Goal: Information Seeking & Learning: Learn about a topic

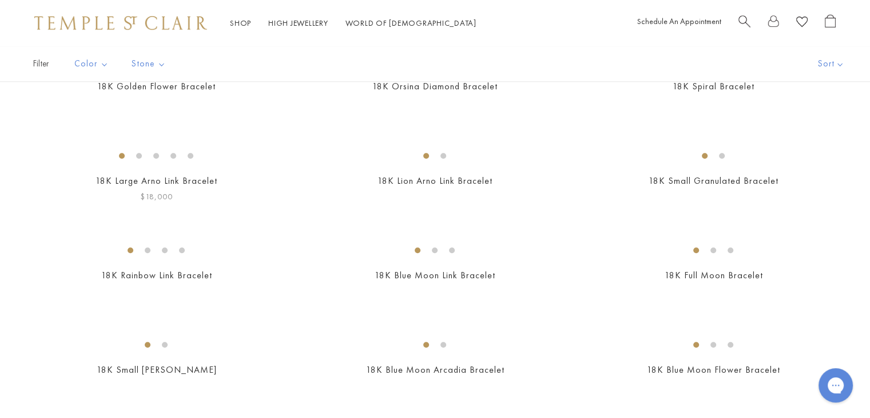
scroll to position [462, 0]
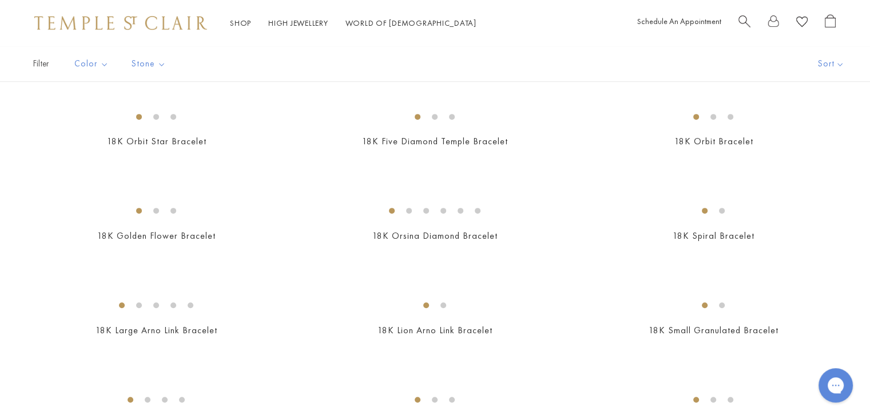
click at [0, 0] on img at bounding box center [0, 0] width 0 height 0
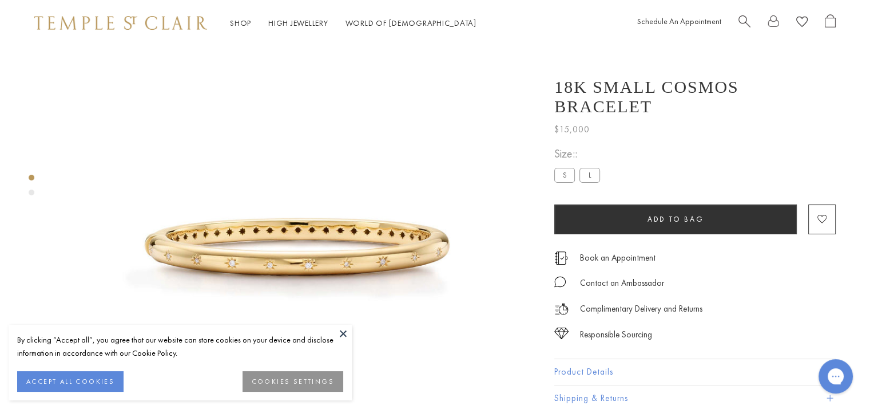
scroll to position [46, 0]
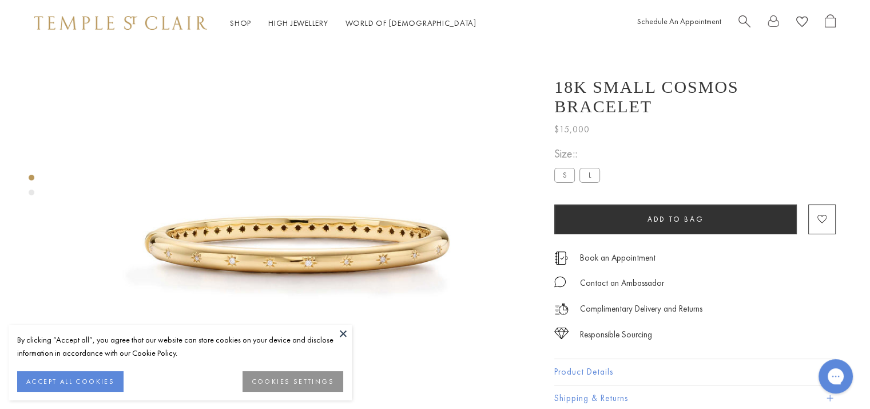
click at [62, 382] on button "ACCEPT ALL COOKIES" at bounding box center [70, 381] width 106 height 21
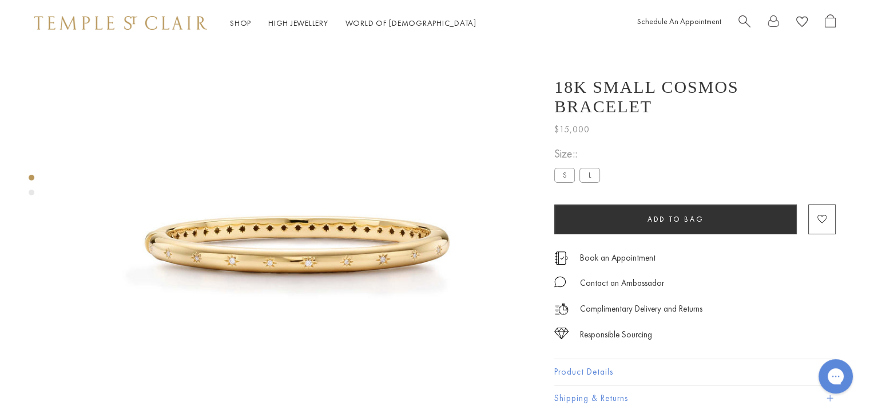
click at [31, 193] on div "Product gallery navigation" at bounding box center [32, 192] width 6 height 6
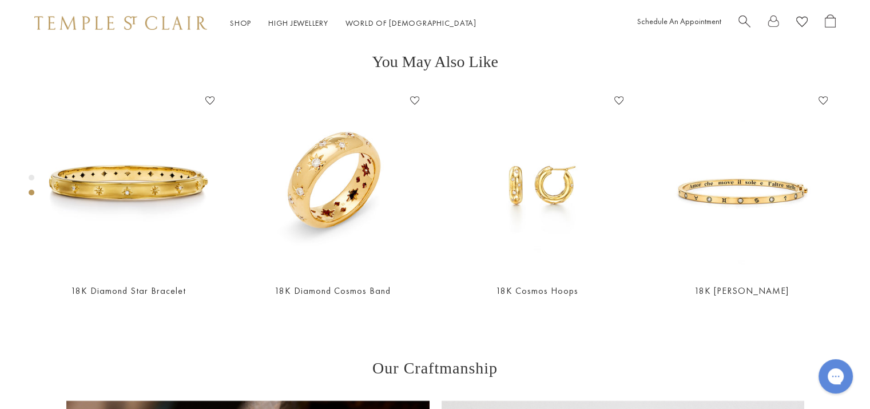
scroll to position [595, 0]
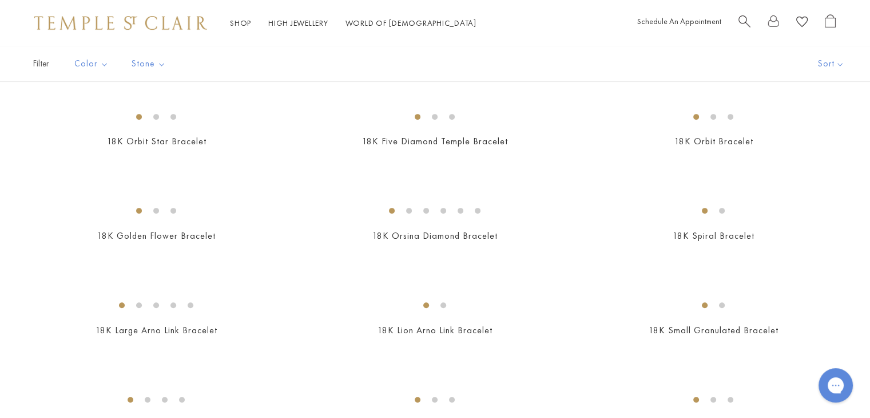
click at [0, 0] on img at bounding box center [0, 0] width 0 height 0
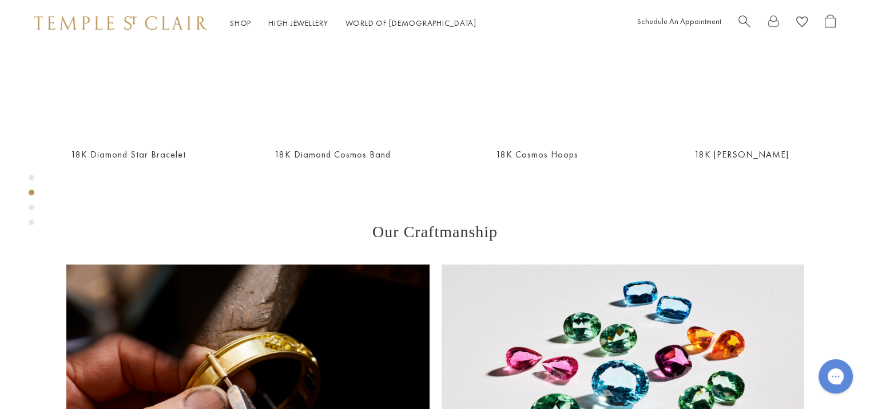
scroll to position [675, 0]
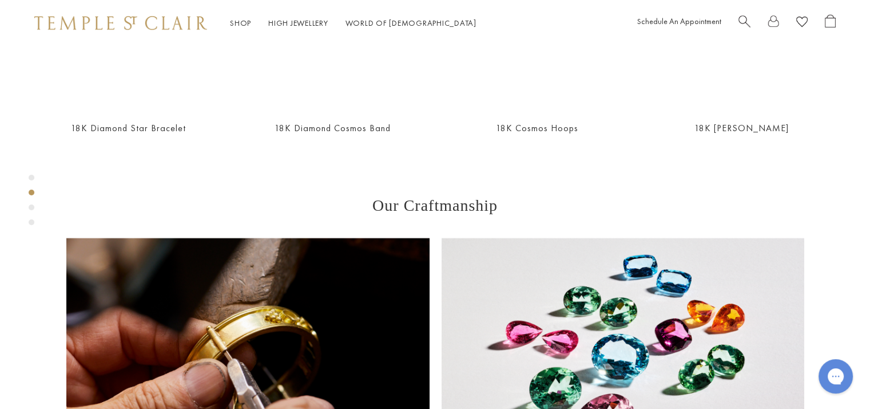
click at [33, 207] on div "Product gallery navigation" at bounding box center [32, 207] width 6 height 6
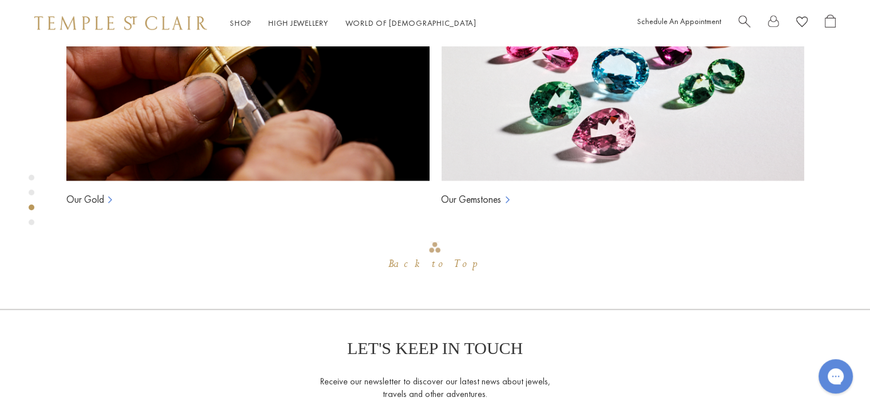
scroll to position [964, 0]
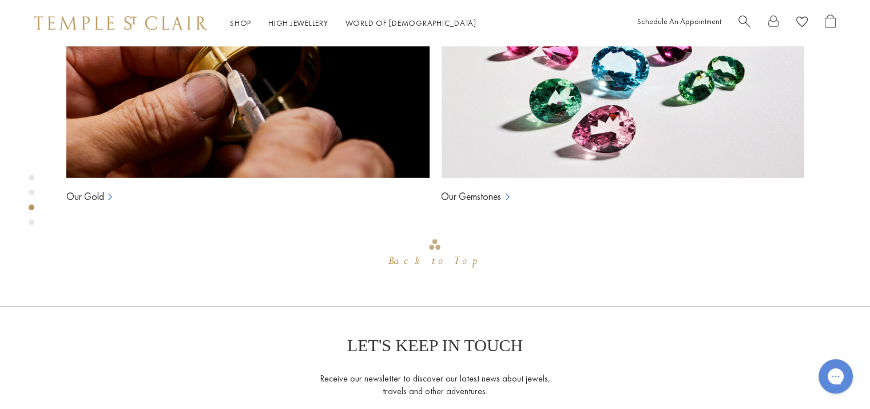
click at [32, 224] on div "Product gallery navigation" at bounding box center [32, 222] width 6 height 6
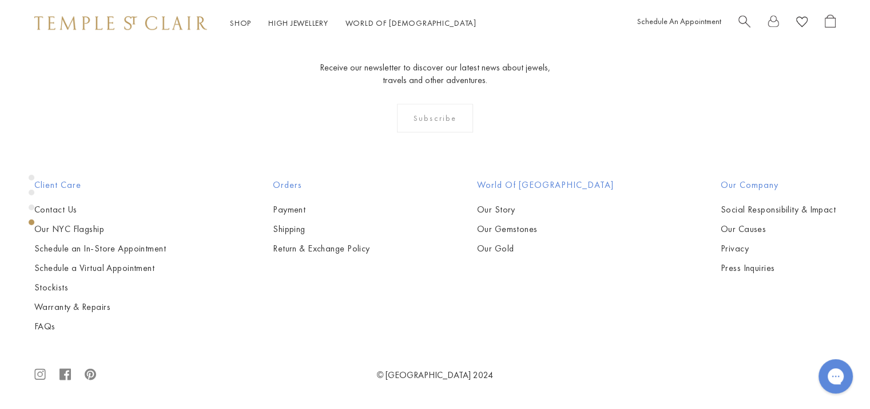
scroll to position [1560, 0]
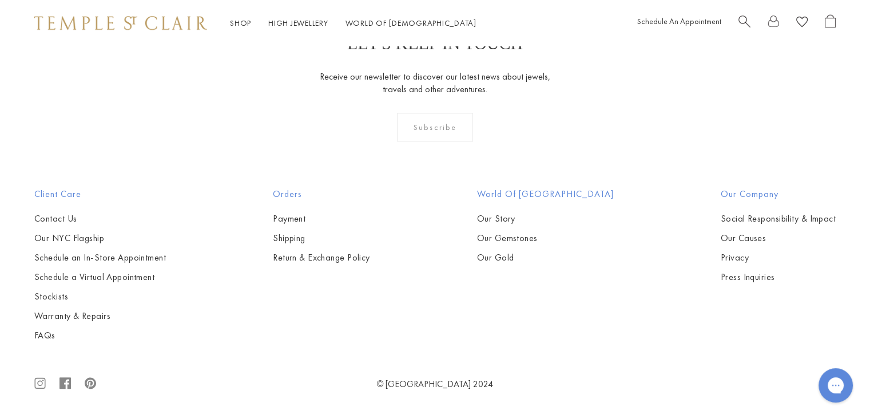
scroll to position [3090, 0]
click at [0, 0] on img at bounding box center [0, 0] width 0 height 0
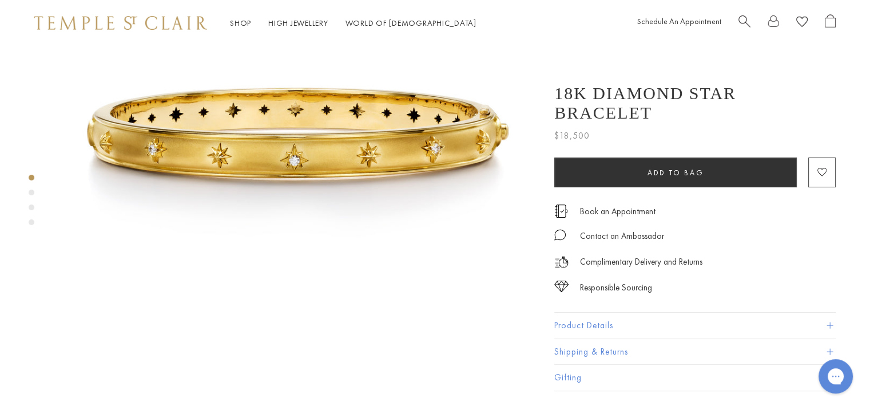
scroll to position [172, 0]
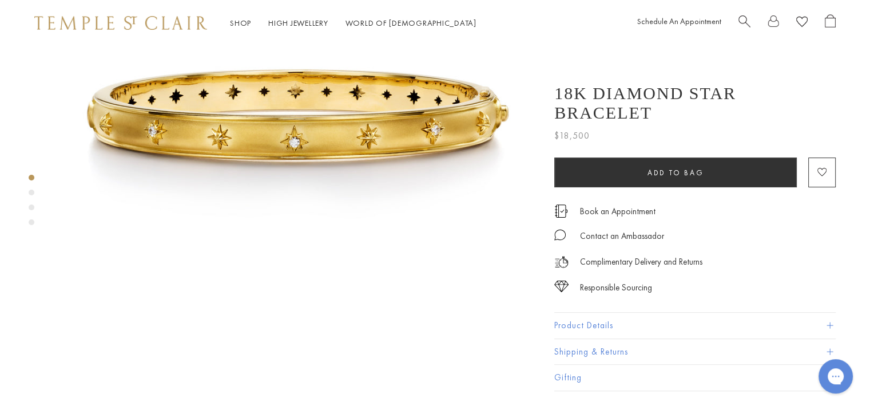
click at [32, 191] on div "Product gallery navigation" at bounding box center [32, 192] width 6 height 6
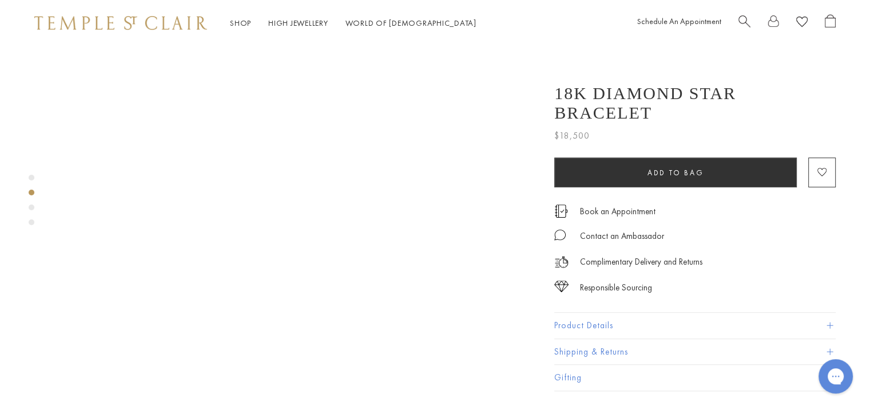
scroll to position [481, 0]
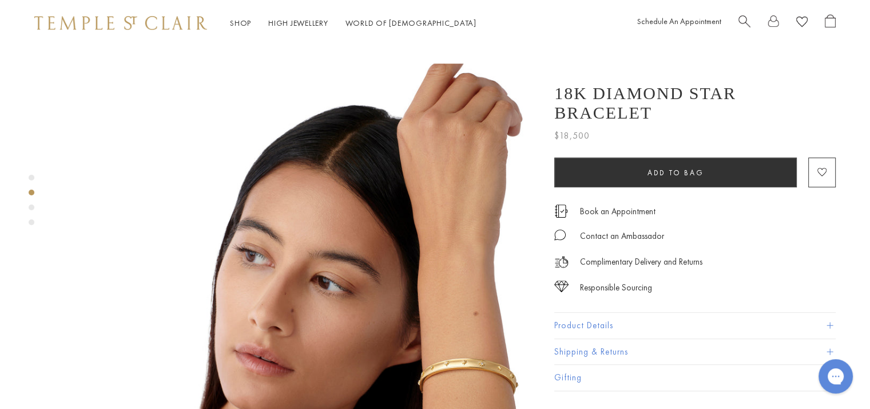
click at [33, 207] on div "Product gallery navigation" at bounding box center [32, 207] width 6 height 6
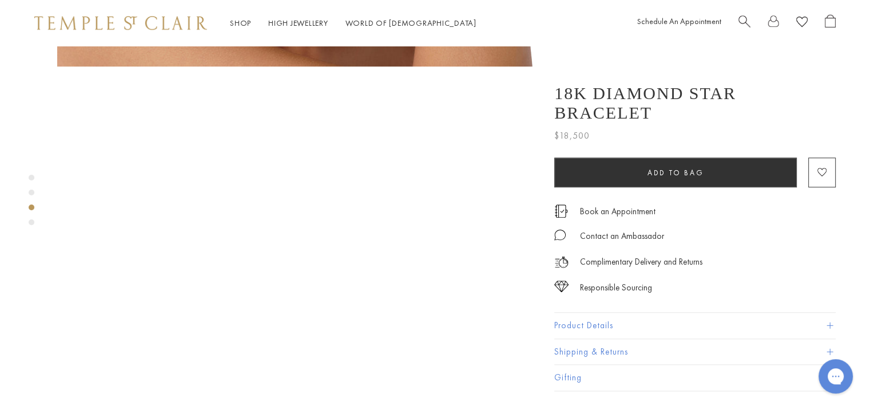
scroll to position [962, 0]
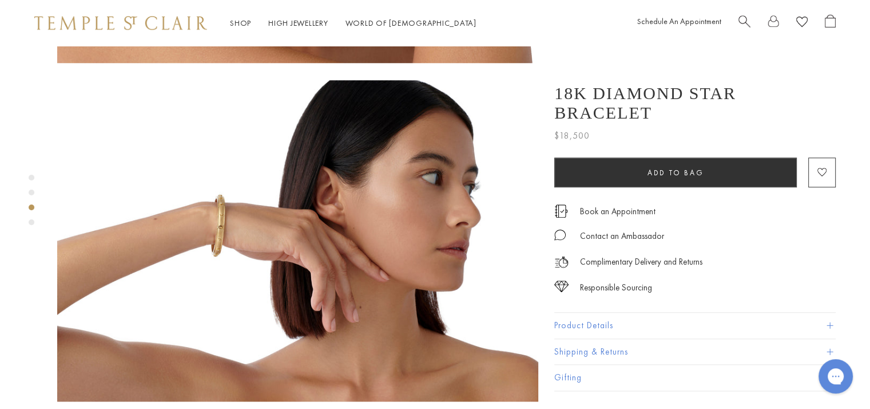
click at [31, 223] on div "Product gallery navigation" at bounding box center [32, 222] width 6 height 6
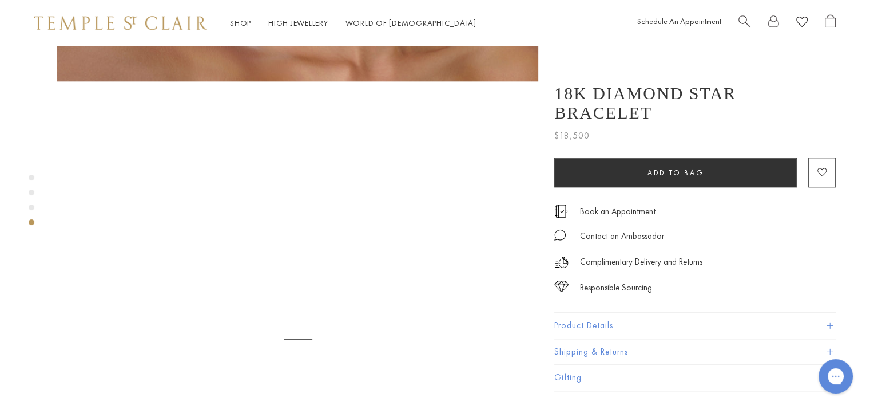
scroll to position [1289, 0]
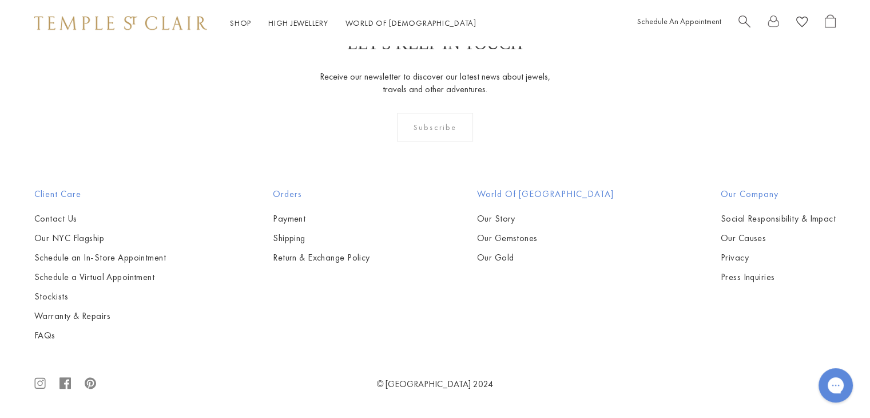
scroll to position [3147, 0]
click at [0, 0] on img at bounding box center [0, 0] width 0 height 0
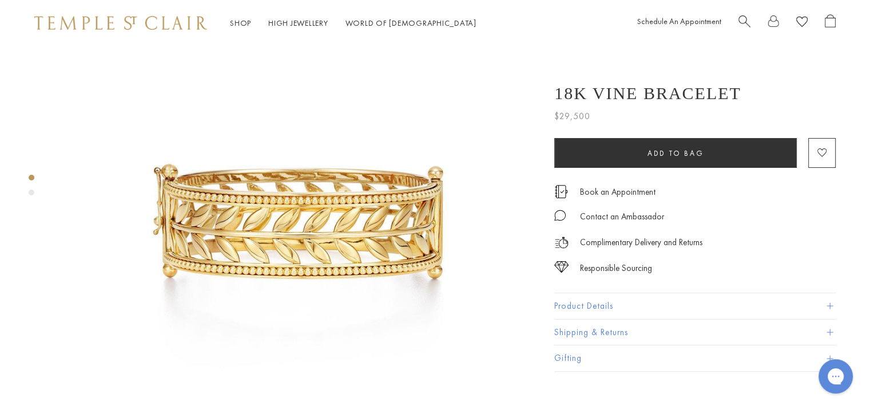
scroll to position [114, 0]
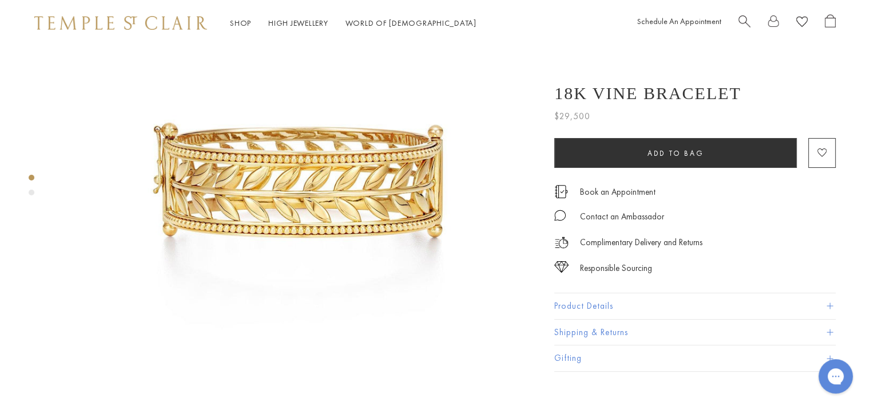
click at [32, 192] on div "Product gallery navigation" at bounding box center [32, 192] width 6 height 6
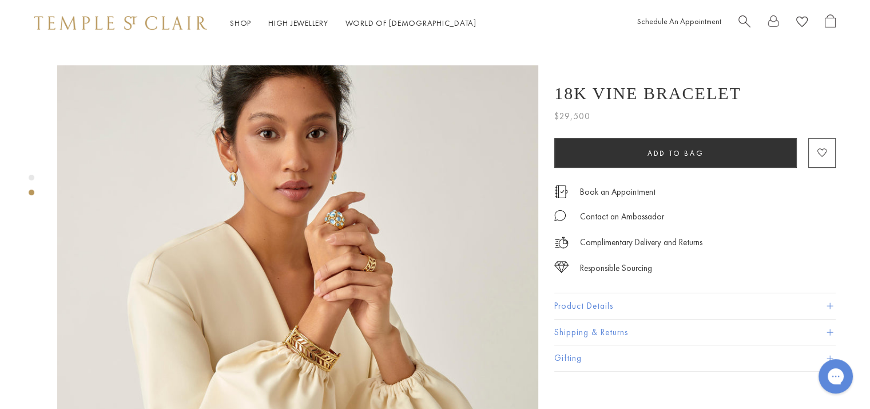
scroll to position [481, 0]
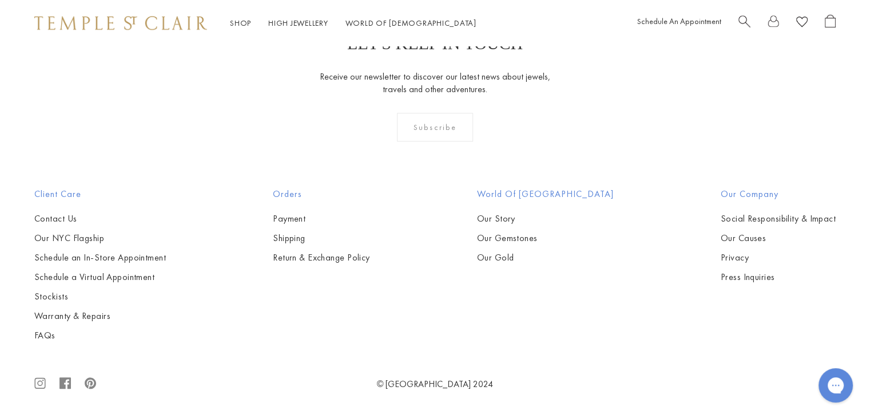
scroll to position [1386, 0]
click at [128, 26] on img at bounding box center [120, 23] width 173 height 14
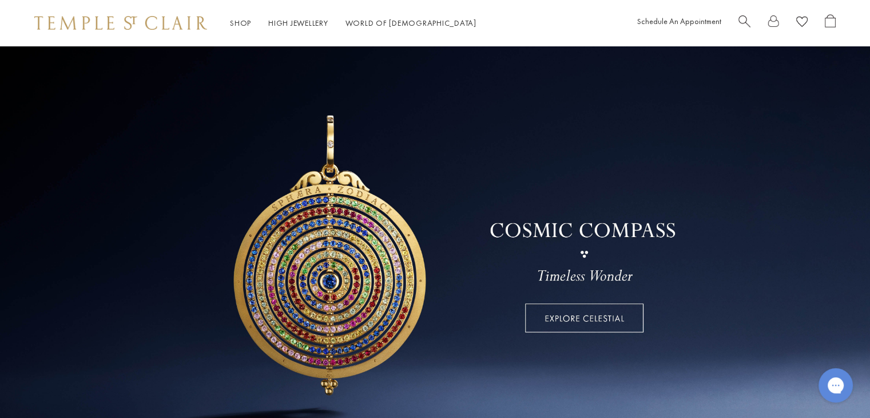
click at [620, 321] on link at bounding box center [435, 246] width 870 height 401
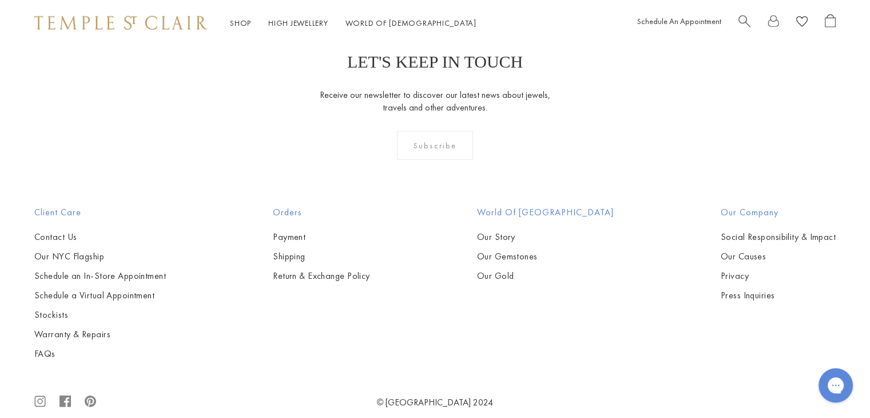
scroll to position [3341, 0]
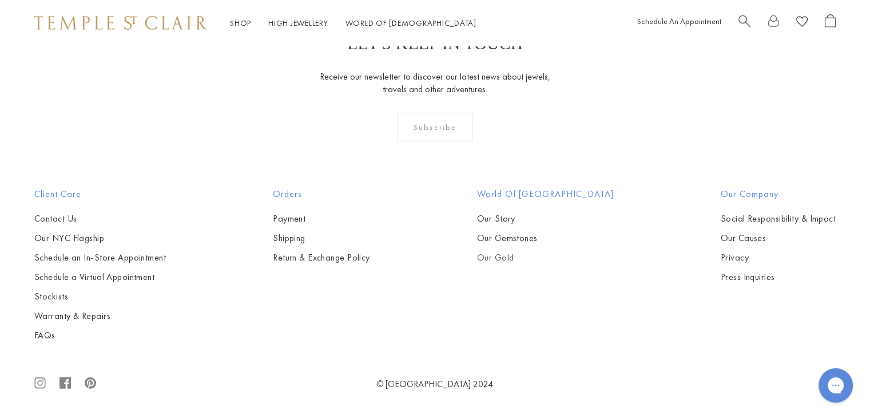
click at [523, 262] on link "Our Gold" at bounding box center [545, 257] width 137 height 13
click at [529, 255] on link "Our Gold" at bounding box center [545, 257] width 137 height 13
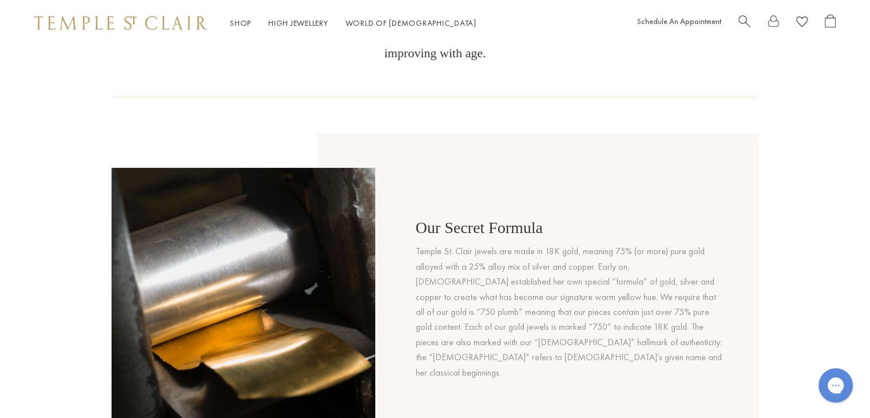
scroll to position [629, 0]
